Goal: Complete application form: Complete application form

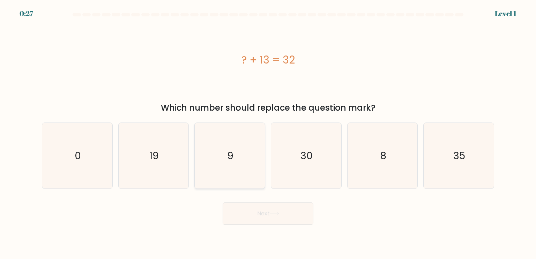
click at [244, 162] on icon "9" at bounding box center [230, 156] width 66 height 66
click at [268, 133] on input "c. 9" at bounding box center [268, 131] width 0 height 3
radio input "true"
click at [283, 211] on button "Next" at bounding box center [268, 214] width 91 height 22
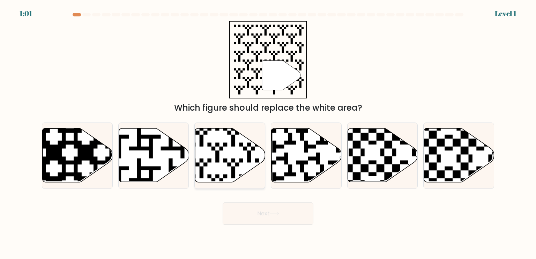
click at [217, 147] on icon at bounding box center [230, 156] width 70 height 54
click at [268, 133] on input "c." at bounding box center [268, 131] width 0 height 3
radio input "true"
click at [290, 222] on button "Next" at bounding box center [268, 214] width 91 height 22
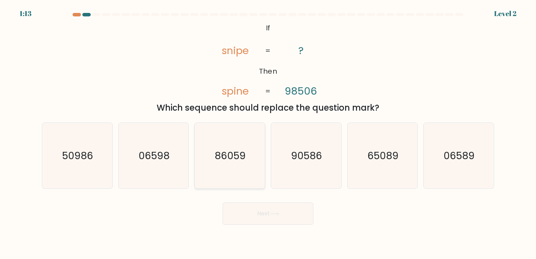
click at [210, 140] on icon "86059" at bounding box center [230, 156] width 66 height 66
click at [268, 133] on input "c. 86059" at bounding box center [268, 131] width 0 height 3
radio input "true"
click at [264, 206] on button "Next" at bounding box center [268, 214] width 91 height 22
click at [284, 213] on button "Next" at bounding box center [268, 214] width 91 height 22
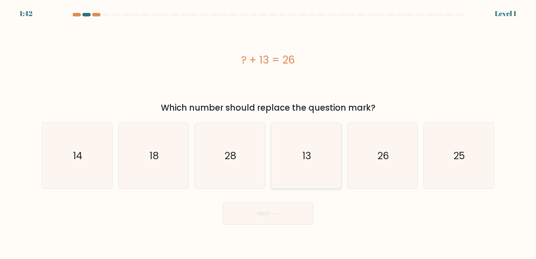
click at [302, 167] on icon "13" at bounding box center [306, 156] width 66 height 66
click at [269, 133] on input "d. 13" at bounding box center [268, 131] width 0 height 3
radio input "true"
click at [282, 211] on button "Next" at bounding box center [268, 214] width 91 height 22
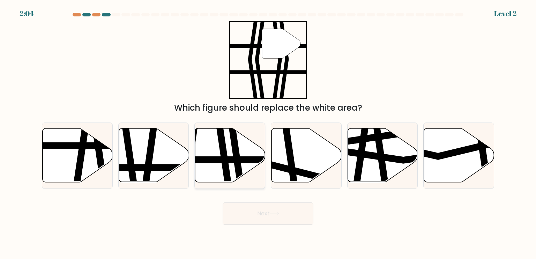
click at [228, 160] on line at bounding box center [206, 160] width 141 height 0
click at [268, 133] on input "c." at bounding box center [268, 131] width 0 height 3
radio input "true"
click at [275, 211] on button "Next" at bounding box center [268, 214] width 91 height 22
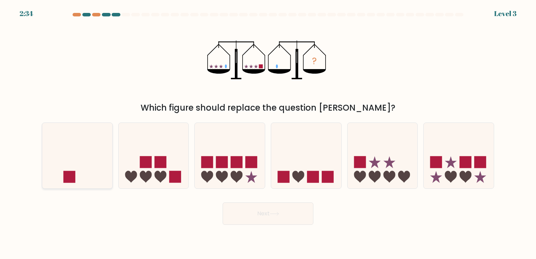
click at [101, 165] on icon at bounding box center [77, 156] width 70 height 58
click at [268, 133] on input "a." at bounding box center [268, 131] width 0 height 3
radio input "true"
click at [284, 213] on button "Next" at bounding box center [268, 214] width 91 height 22
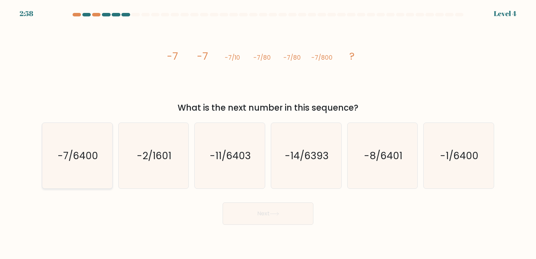
click at [77, 163] on icon "-7/6400" at bounding box center [77, 156] width 66 height 66
click at [268, 133] on input "a. -7/6400" at bounding box center [268, 131] width 0 height 3
radio input "true"
click at [292, 222] on button "Next" at bounding box center [268, 214] width 91 height 22
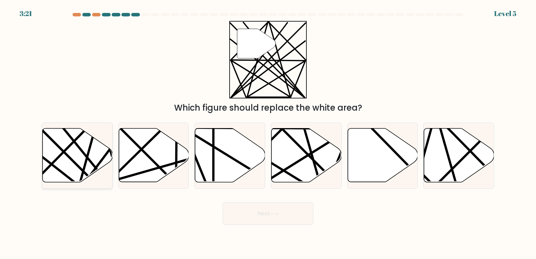
click at [82, 165] on icon at bounding box center [78, 156] width 70 height 54
click at [268, 133] on input "a." at bounding box center [268, 131] width 0 height 3
radio input "true"
click at [292, 218] on button "Next" at bounding box center [268, 214] width 91 height 22
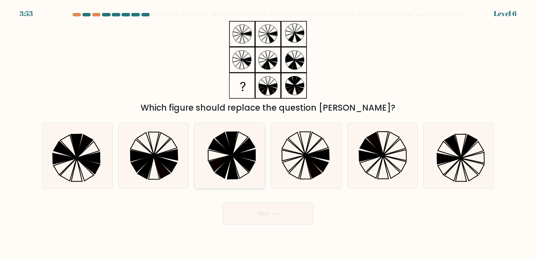
click at [231, 154] on icon at bounding box center [224, 143] width 16 height 23
click at [268, 133] on input "c." at bounding box center [268, 131] width 0 height 3
radio input "true"
click at [260, 211] on button "Next" at bounding box center [268, 214] width 91 height 22
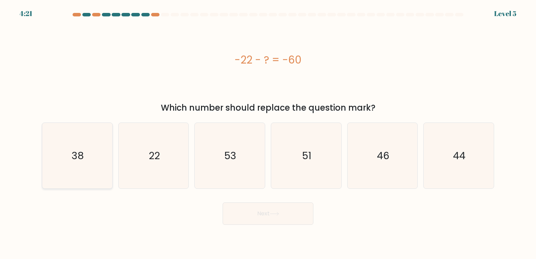
click at [69, 156] on icon "38" at bounding box center [77, 156] width 66 height 66
click at [268, 133] on input "a. 38" at bounding box center [268, 131] width 0 height 3
radio input "true"
click at [278, 224] on button "Next" at bounding box center [268, 214] width 91 height 22
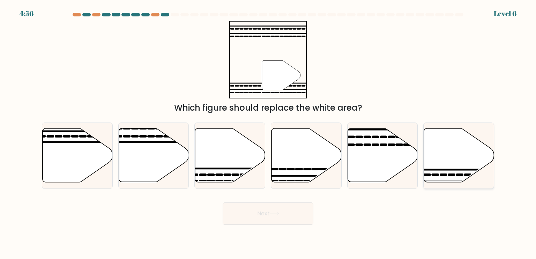
click at [462, 161] on icon at bounding box center [459, 156] width 70 height 54
click at [269, 133] on input "f." at bounding box center [268, 131] width 0 height 3
radio input "true"
click at [271, 213] on button "Next" at bounding box center [268, 214] width 91 height 22
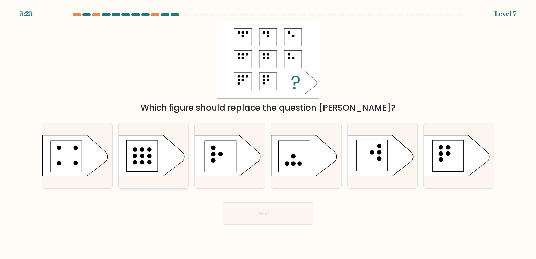
click at [138, 156] on rect at bounding box center [141, 155] width 31 height 31
click at [268, 133] on input "b." at bounding box center [268, 131] width 0 height 3
radio input "true"
click at [268, 220] on button "Next" at bounding box center [268, 214] width 91 height 22
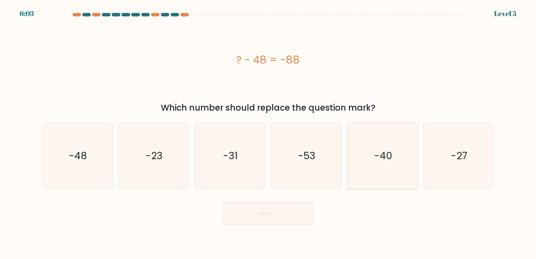
click at [394, 166] on icon "-40" at bounding box center [383, 156] width 66 height 66
click at [269, 133] on input "e. -40" at bounding box center [268, 131] width 0 height 3
radio input "true"
click at [284, 213] on button "Next" at bounding box center [268, 214] width 91 height 22
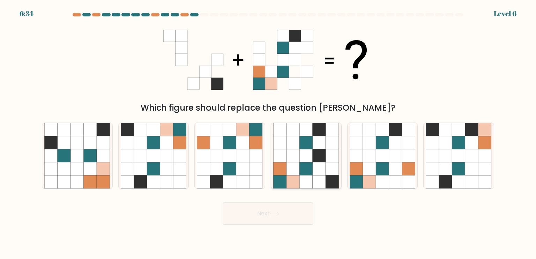
click at [319, 171] on icon at bounding box center [319, 168] width 13 height 13
click at [269, 133] on input "d." at bounding box center [268, 131] width 0 height 3
radio input "true"
click at [277, 212] on icon at bounding box center [274, 214] width 9 height 4
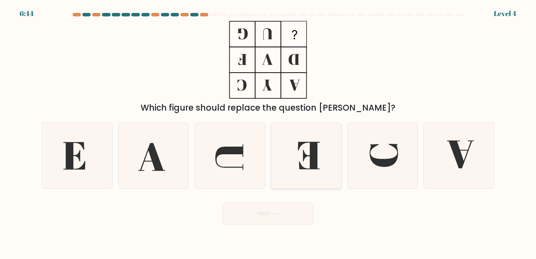
click at [317, 165] on icon at bounding box center [309, 156] width 22 height 28
click at [269, 133] on input "d." at bounding box center [268, 131] width 0 height 3
radio input "true"
click at [288, 210] on button "Next" at bounding box center [268, 214] width 91 height 22
click at [277, 219] on button "Next" at bounding box center [268, 214] width 91 height 22
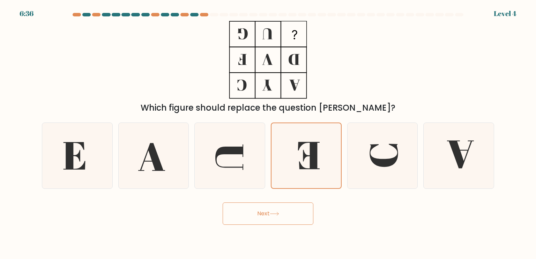
click at [277, 219] on button "Next" at bounding box center [268, 214] width 91 height 22
click at [285, 210] on button "Next" at bounding box center [268, 214] width 91 height 22
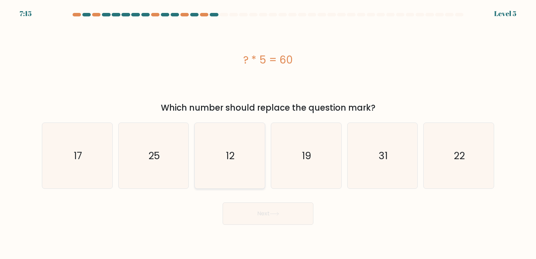
click at [208, 149] on icon "12" at bounding box center [230, 156] width 66 height 66
click at [268, 133] on input "c. 12" at bounding box center [268, 131] width 0 height 3
radio input "true"
click at [257, 213] on button "Next" at bounding box center [268, 214] width 91 height 22
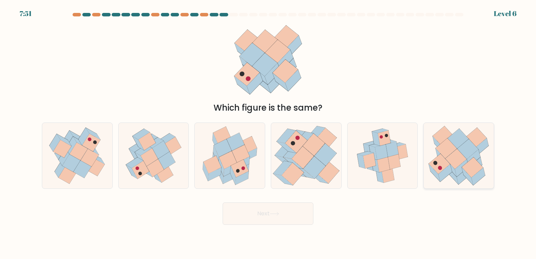
click at [464, 138] on icon at bounding box center [458, 139] width 21 height 20
click at [269, 133] on input "f." at bounding box center [268, 131] width 0 height 3
radio input "true"
click at [262, 209] on button "Next" at bounding box center [268, 214] width 91 height 22
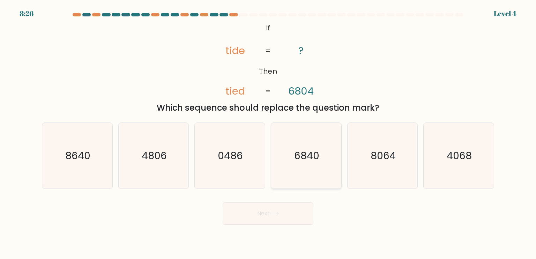
click at [312, 165] on icon "6840" at bounding box center [306, 156] width 66 height 66
click at [269, 133] on input "d. 6840" at bounding box center [268, 131] width 0 height 3
radio input "true"
click at [270, 209] on button "Next" at bounding box center [268, 214] width 91 height 22
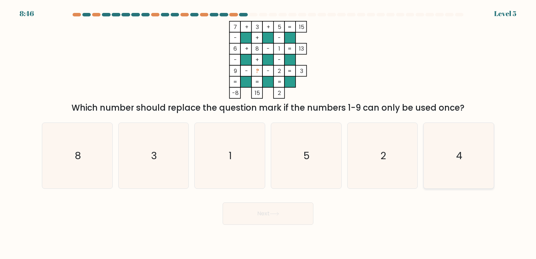
click at [463, 173] on icon "4" at bounding box center [459, 156] width 66 height 66
click at [269, 133] on input "f. 4" at bounding box center [268, 131] width 0 height 3
radio input "true"
click at [274, 216] on icon at bounding box center [274, 214] width 9 height 4
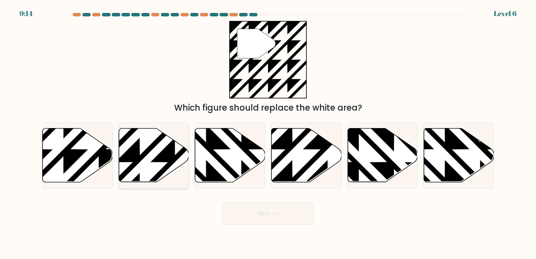
click at [165, 167] on icon at bounding box center [174, 127] width 141 height 141
click at [268, 133] on input "b." at bounding box center [268, 131] width 0 height 3
radio input "true"
click at [289, 212] on button "Next" at bounding box center [268, 214] width 91 height 22
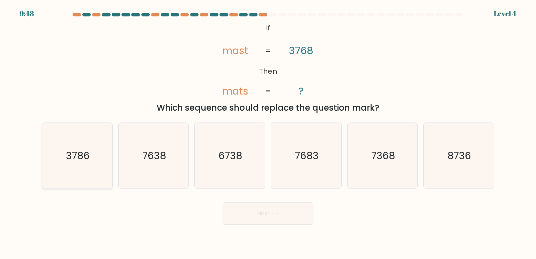
click at [103, 169] on icon "3786" at bounding box center [77, 156] width 66 height 66
click at [268, 133] on input "a. 3786" at bounding box center [268, 131] width 0 height 3
radio input "true"
click at [270, 223] on button "Next" at bounding box center [268, 214] width 91 height 22
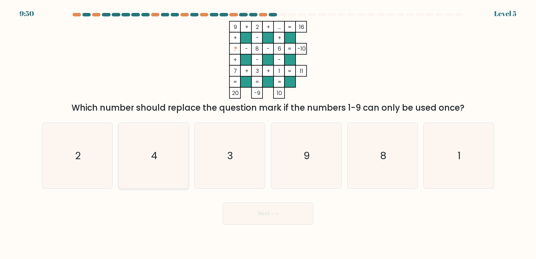
click at [186, 148] on icon "4" at bounding box center [154, 156] width 66 height 66
click at [268, 133] on input "b. 4" at bounding box center [268, 131] width 0 height 3
radio input "true"
click at [276, 223] on button "Next" at bounding box center [268, 214] width 91 height 22
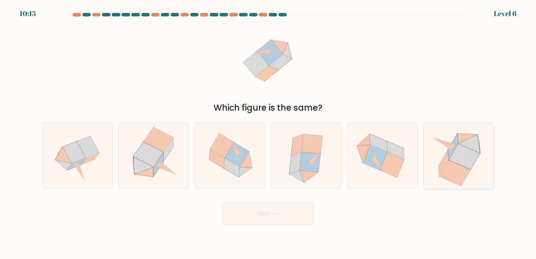
click at [462, 166] on icon at bounding box center [464, 157] width 31 height 26
click at [269, 133] on input "f." at bounding box center [268, 131] width 0 height 3
radio input "true"
click at [174, 169] on icon at bounding box center [154, 156] width 65 height 66
click at [268, 133] on input "b." at bounding box center [268, 131] width 0 height 3
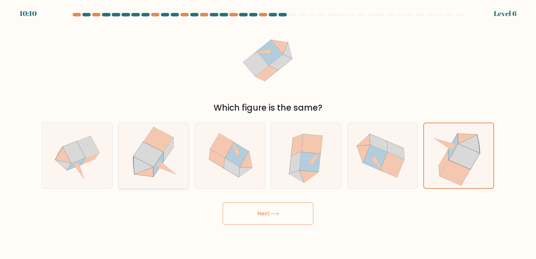
radio input "true"
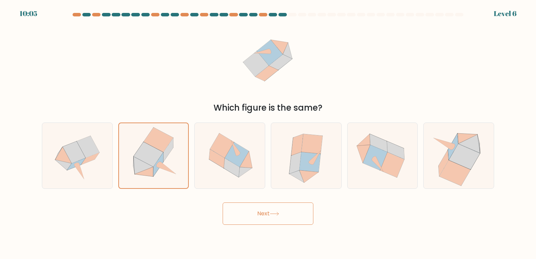
click at [268, 226] on body "10:05 Level 6" at bounding box center [268, 129] width 536 height 259
click at [224, 173] on icon at bounding box center [230, 155] width 70 height 65
click at [268, 133] on input "c." at bounding box center [268, 131] width 0 height 3
radio input "true"
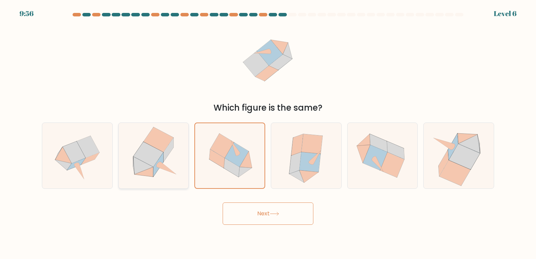
click at [166, 160] on icon at bounding box center [154, 156] width 65 height 66
click at [268, 133] on input "b." at bounding box center [268, 131] width 0 height 3
radio input "true"
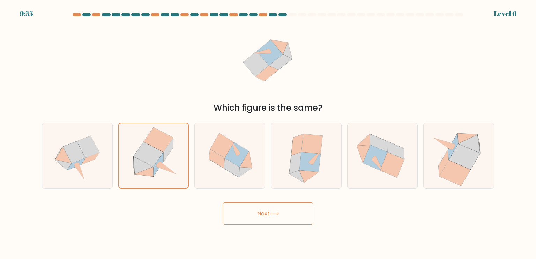
click at [270, 217] on button "Next" at bounding box center [268, 214] width 91 height 22
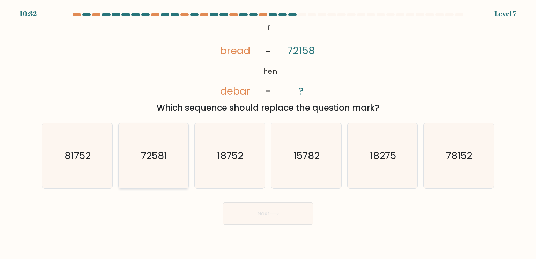
click at [152, 163] on icon "72581" at bounding box center [154, 156] width 66 height 66
click at [268, 133] on input "b. 72581" at bounding box center [268, 131] width 0 height 3
radio input "true"
click at [77, 169] on icon "81752" at bounding box center [77, 156] width 66 height 66
click at [268, 133] on input "a. 81752" at bounding box center [268, 131] width 0 height 3
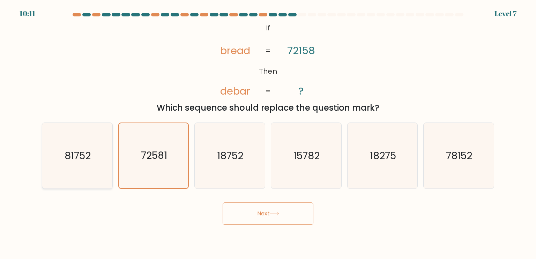
radio input "true"
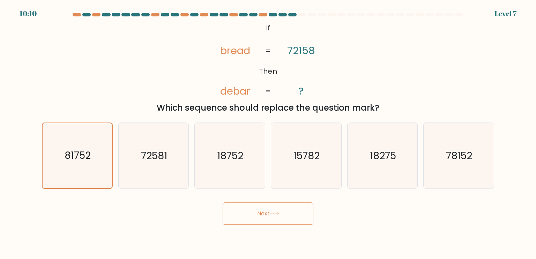
click at [277, 218] on button "Next" at bounding box center [268, 214] width 91 height 22
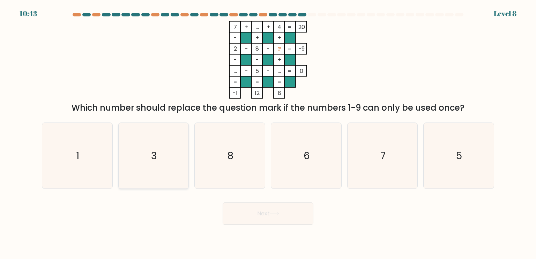
click at [166, 161] on icon "3" at bounding box center [154, 156] width 66 height 66
click at [268, 133] on input "b. 3" at bounding box center [268, 131] width 0 height 3
radio input "true"
click at [300, 217] on button "Next" at bounding box center [268, 214] width 91 height 22
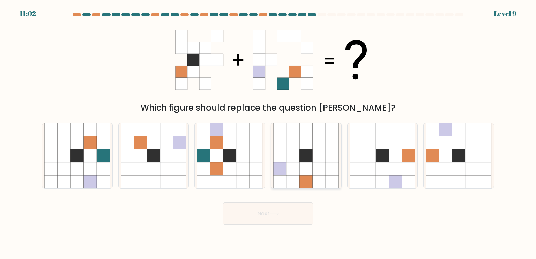
click at [309, 179] on icon at bounding box center [306, 181] width 13 height 13
click at [269, 133] on input "d." at bounding box center [268, 131] width 0 height 3
radio input "true"
click at [300, 225] on body "11:01 Level 9" at bounding box center [268, 129] width 536 height 259
click at [270, 209] on button "Next" at bounding box center [268, 214] width 91 height 22
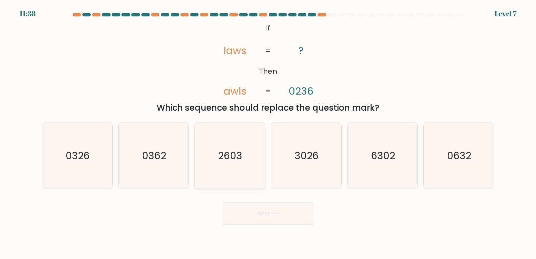
click at [244, 163] on icon "2603" at bounding box center [230, 156] width 66 height 66
click at [268, 133] on input "c. 2603" at bounding box center [268, 131] width 0 height 3
radio input "true"
click at [248, 218] on button "Next" at bounding box center [268, 214] width 91 height 22
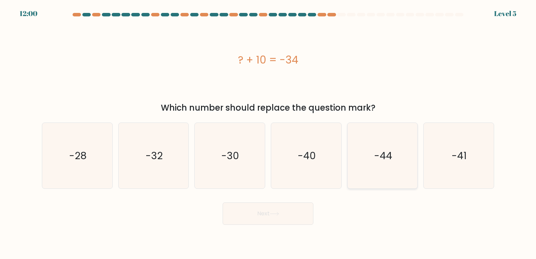
click at [368, 143] on icon "-44" at bounding box center [383, 156] width 66 height 66
click at [269, 133] on input "e. -44" at bounding box center [268, 131] width 0 height 3
radio input "true"
click at [265, 213] on button "Next" at bounding box center [268, 214] width 91 height 22
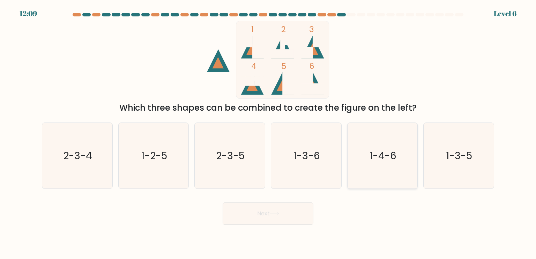
click at [373, 157] on text "1-4-6" at bounding box center [383, 155] width 27 height 14
click at [269, 133] on input "e. 1-4-6" at bounding box center [268, 131] width 0 height 3
radio input "true"
click at [437, 160] on icon "1-3-5" at bounding box center [459, 156] width 66 height 66
click at [269, 133] on input "f. 1-3-5" at bounding box center [268, 131] width 0 height 3
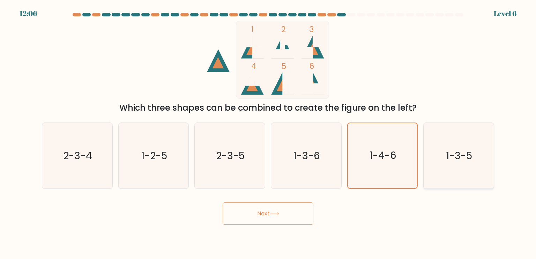
radio input "true"
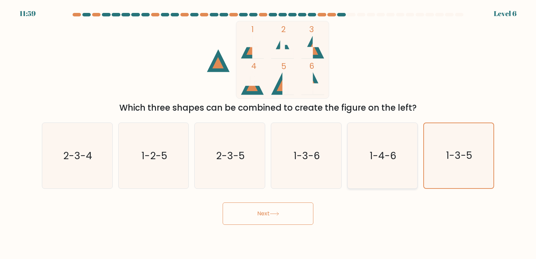
click at [374, 178] on icon "1-4-6" at bounding box center [383, 156] width 66 height 66
click at [269, 133] on input "e. 1-4-6" at bounding box center [268, 131] width 0 height 3
radio input "true"
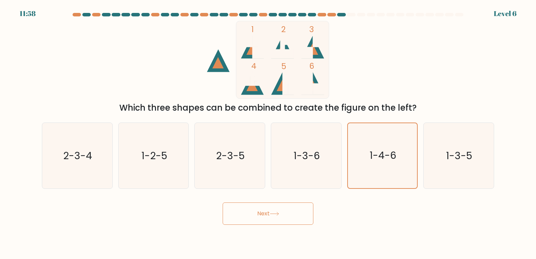
click at [267, 211] on button "Next" at bounding box center [268, 214] width 91 height 22
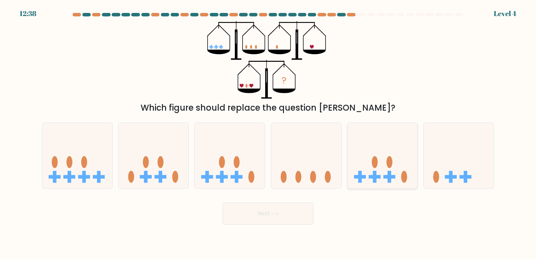
click at [383, 156] on icon at bounding box center [383, 156] width 70 height 58
click at [269, 133] on input "e." at bounding box center [268, 131] width 0 height 3
radio input "true"
click at [317, 207] on div "Next" at bounding box center [268, 211] width 461 height 28
click at [289, 215] on button "Next" at bounding box center [268, 214] width 91 height 22
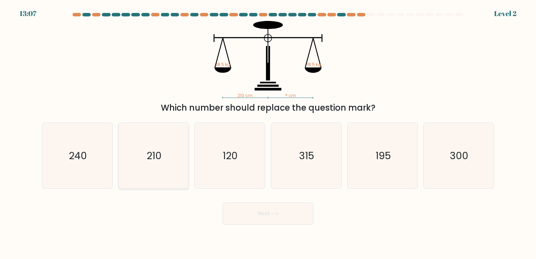
click at [167, 158] on icon "210" at bounding box center [154, 156] width 66 height 66
click at [268, 133] on input "b. 210" at bounding box center [268, 131] width 0 height 3
radio input "true"
click at [270, 217] on button "Next" at bounding box center [268, 214] width 91 height 22
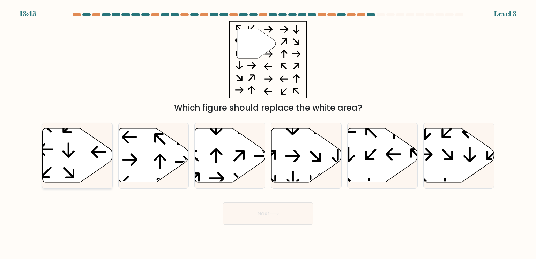
click at [74, 161] on icon at bounding box center [78, 156] width 70 height 54
click at [268, 133] on input "a." at bounding box center [268, 131] width 0 height 3
radio input "true"
click at [256, 209] on button "Next" at bounding box center [268, 214] width 91 height 22
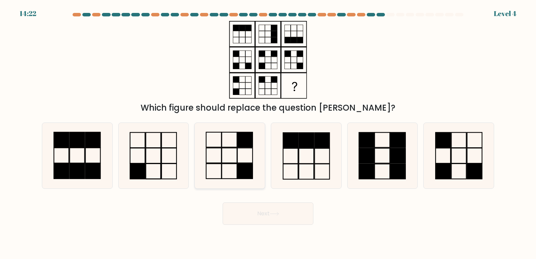
click at [235, 171] on icon at bounding box center [230, 156] width 66 height 66
click at [268, 133] on input "c." at bounding box center [268, 131] width 0 height 3
radio input "true"
click at [275, 213] on icon at bounding box center [274, 214] width 9 height 4
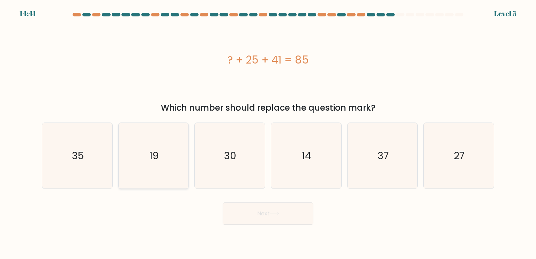
click at [171, 165] on icon "19" at bounding box center [154, 156] width 66 height 66
click at [268, 133] on input "b. 19" at bounding box center [268, 131] width 0 height 3
radio input "true"
click at [250, 209] on button "Next" at bounding box center [268, 214] width 91 height 22
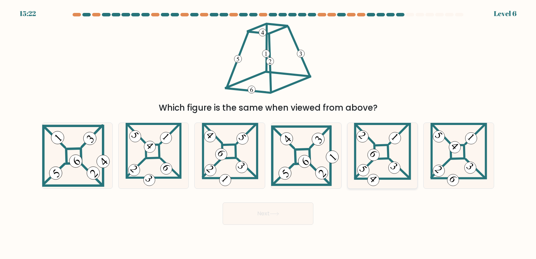
click at [402, 167] on icon at bounding box center [382, 156] width 57 height 66
click at [269, 133] on input "e." at bounding box center [268, 131] width 0 height 3
radio input "true"
click at [303, 173] on icon at bounding box center [306, 155] width 70 height 60
click at [269, 133] on input "d." at bounding box center [268, 131] width 0 height 3
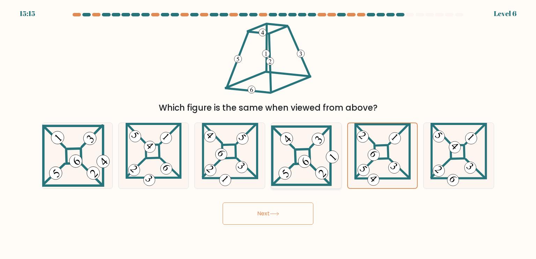
radio input "true"
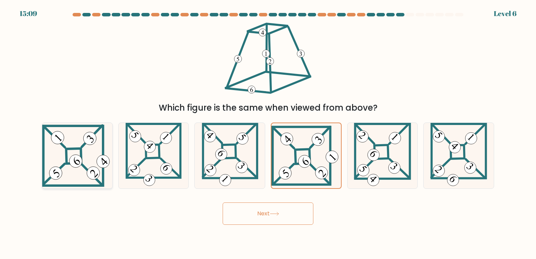
click at [74, 156] on 847 at bounding box center [76, 161] width 18 height 18
click at [268, 133] on input "a." at bounding box center [268, 131] width 0 height 3
radio input "true"
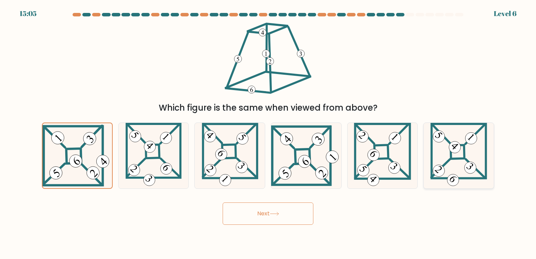
click at [455, 165] on icon at bounding box center [459, 156] width 57 height 66
click at [269, 133] on input "f." at bounding box center [268, 131] width 0 height 3
radio input "true"
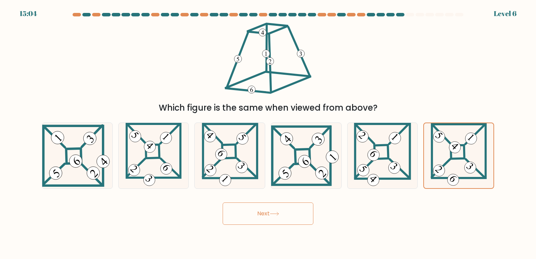
click at [281, 206] on button "Next" at bounding box center [268, 214] width 91 height 22
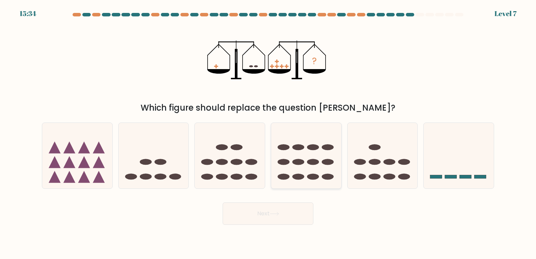
click at [308, 166] on icon at bounding box center [306, 156] width 70 height 58
click at [269, 133] on input "d." at bounding box center [268, 131] width 0 height 3
radio input "true"
click at [264, 211] on button "Next" at bounding box center [268, 214] width 91 height 22
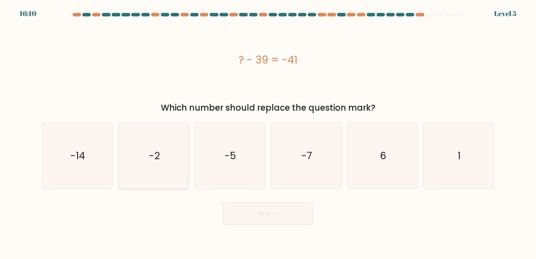
click at [161, 171] on icon "-2" at bounding box center [154, 156] width 66 height 66
click at [268, 133] on input "b. -2" at bounding box center [268, 131] width 0 height 3
radio input "true"
click at [264, 218] on button "Next" at bounding box center [268, 214] width 91 height 22
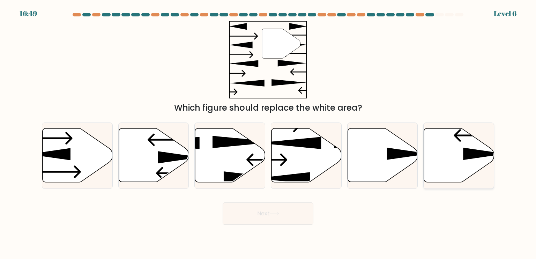
click at [470, 155] on icon at bounding box center [485, 154] width 42 height 12
click at [269, 133] on input "f." at bounding box center [268, 131] width 0 height 3
radio input "true"
click at [140, 144] on icon at bounding box center [154, 156] width 70 height 54
click at [268, 133] on input "b." at bounding box center [268, 131] width 0 height 3
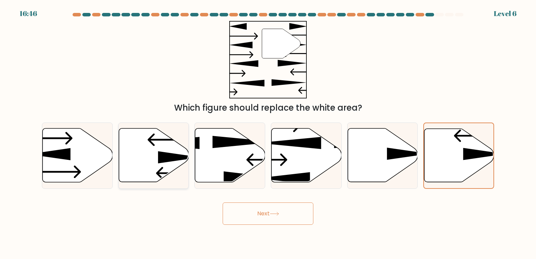
radio input "true"
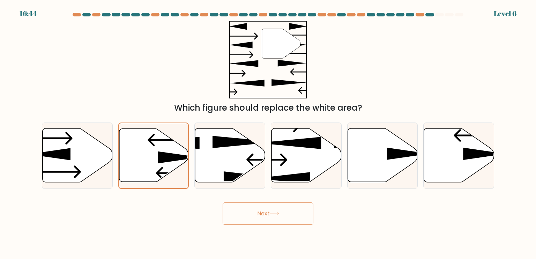
click at [258, 208] on button "Next" at bounding box center [268, 214] width 91 height 22
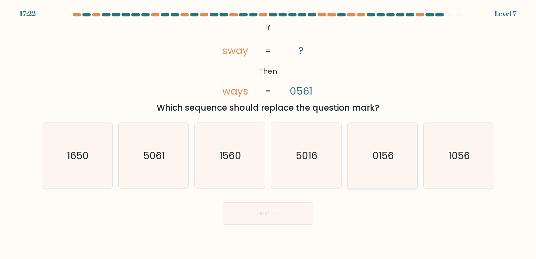
click at [388, 159] on text "0156" at bounding box center [384, 155] width 22 height 14
click at [269, 133] on input "e. 0156" at bounding box center [268, 131] width 0 height 3
radio input "true"
click at [294, 220] on button "Next" at bounding box center [268, 214] width 91 height 22
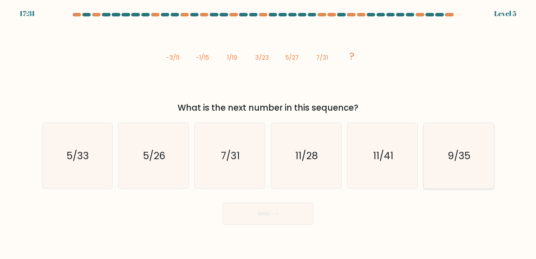
click at [455, 165] on icon "9/35" at bounding box center [459, 156] width 66 height 66
click at [269, 133] on input "f. 9/35" at bounding box center [268, 131] width 0 height 3
radio input "true"
click at [277, 219] on button "Next" at bounding box center [268, 214] width 91 height 22
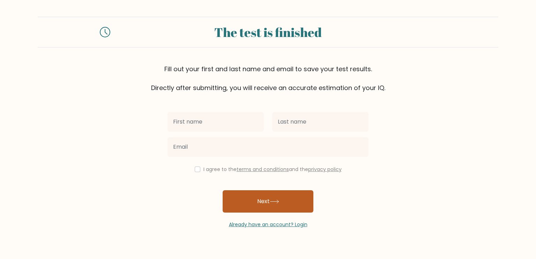
click at [262, 198] on button "Next" at bounding box center [268, 201] width 91 height 22
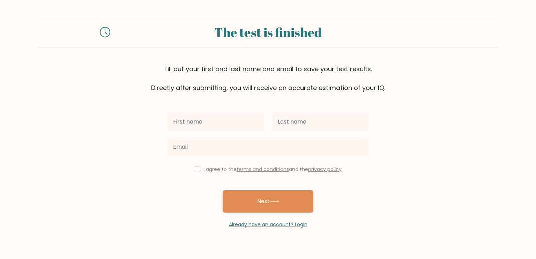
click at [197, 166] on div "I agree to the terms and conditions and the privacy policy" at bounding box center [268, 169] width 210 height 8
click at [197, 167] on input "checkbox" at bounding box center [198, 170] width 6 height 6
checkbox input "true"
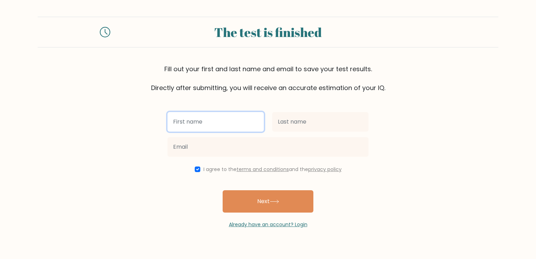
click at [221, 123] on input "text" at bounding box center [216, 122] width 96 height 20
type input "kj"
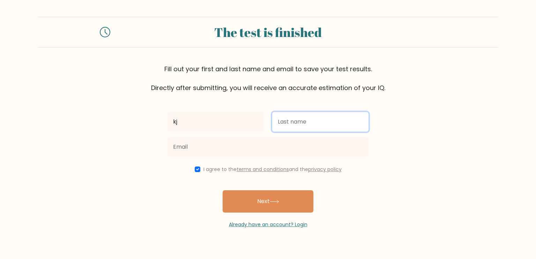
click at [286, 118] on input "text" at bounding box center [320, 122] width 96 height 20
type input "kj"
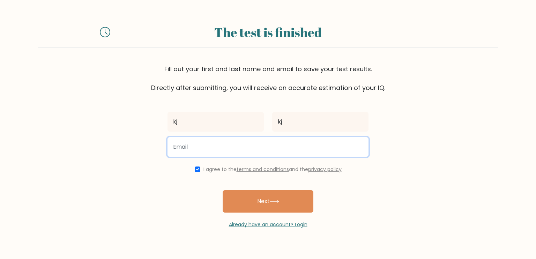
click at [257, 146] on input "email" at bounding box center [268, 147] width 201 height 20
type input "a"
